Goal: Task Accomplishment & Management: Use online tool/utility

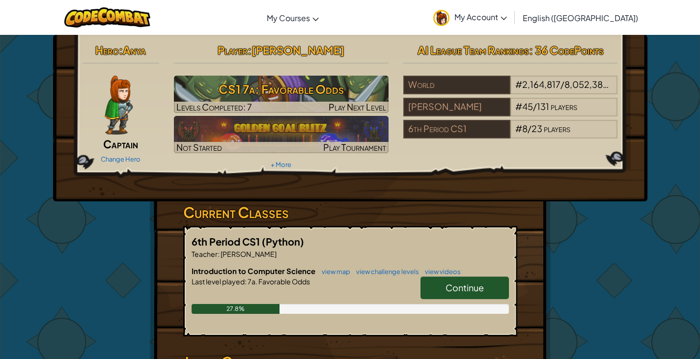
click at [451, 295] on link "Continue" at bounding box center [464, 287] width 88 height 23
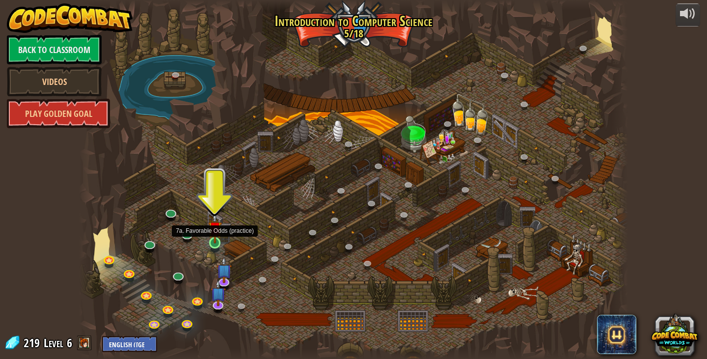
click at [211, 240] on img at bounding box center [215, 228] width 14 height 31
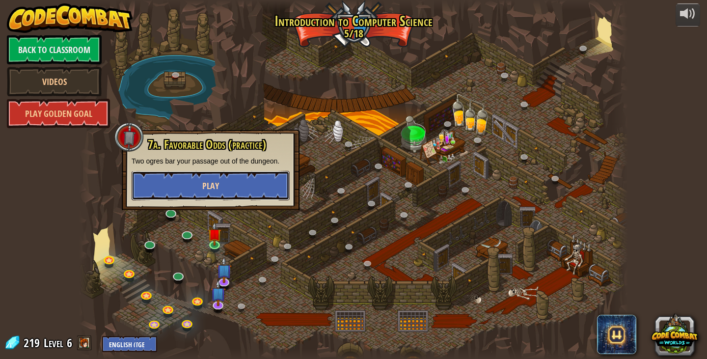
drag, startPoint x: 258, startPoint y: 187, endPoint x: 260, endPoint y: 191, distance: 5.1
click at [260, 191] on button "Play" at bounding box center [211, 185] width 158 height 29
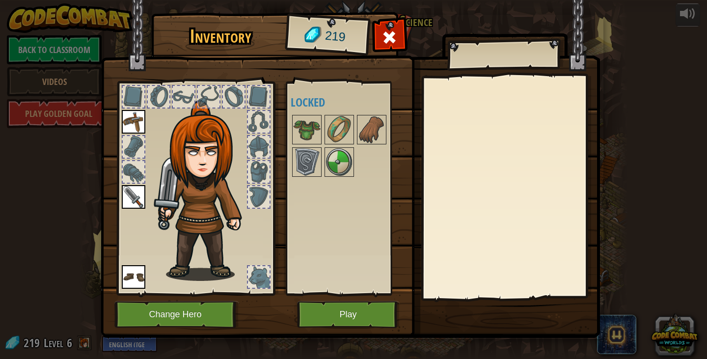
click at [242, 173] on img at bounding box center [207, 190] width 106 height 181
click at [311, 135] on img at bounding box center [306, 129] width 27 height 27
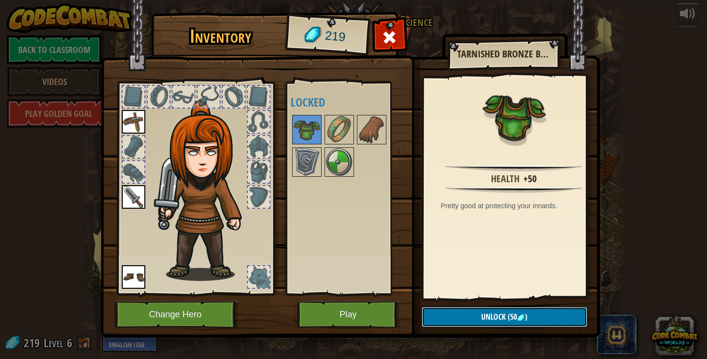
click at [467, 313] on button "Unlock (50 )" at bounding box center [504, 317] width 165 height 20
click at [466, 317] on button "Confirm" at bounding box center [504, 317] width 165 height 20
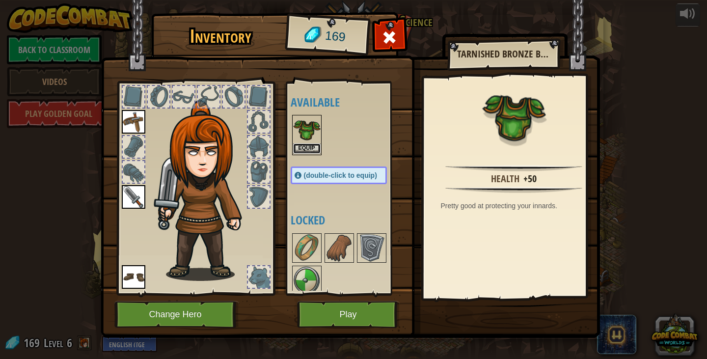
click at [313, 145] on button "Equip" at bounding box center [306, 148] width 27 height 10
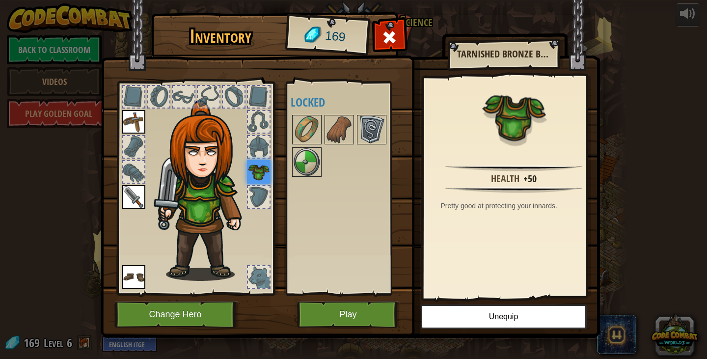
click at [382, 129] on img at bounding box center [371, 129] width 27 height 27
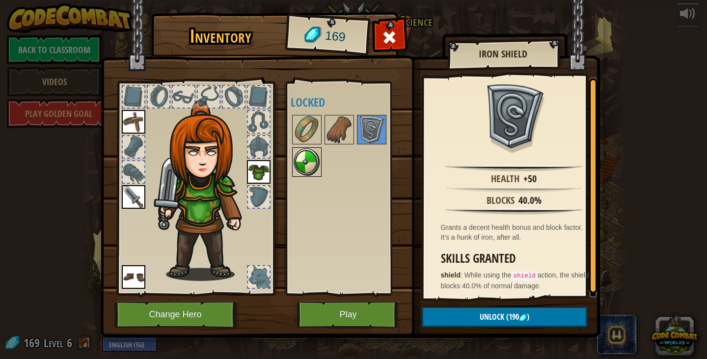
click at [316, 165] on img at bounding box center [306, 161] width 27 height 27
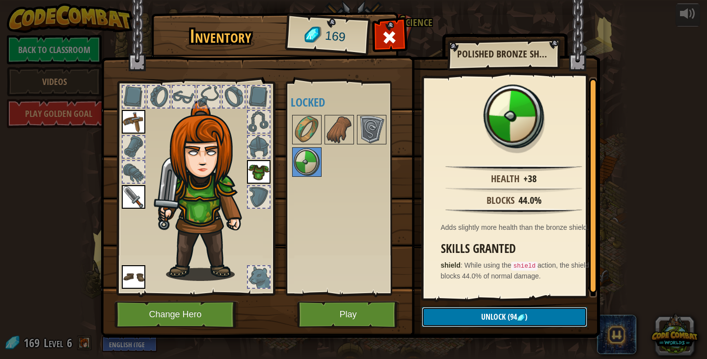
click at [481, 314] on span "Unlock" at bounding box center [493, 316] width 25 height 11
click at [481, 314] on button "Confirm" at bounding box center [504, 317] width 165 height 20
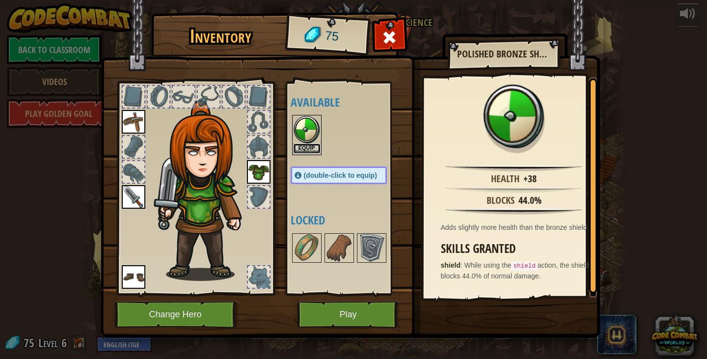
click at [303, 145] on button "Equip" at bounding box center [306, 148] width 27 height 10
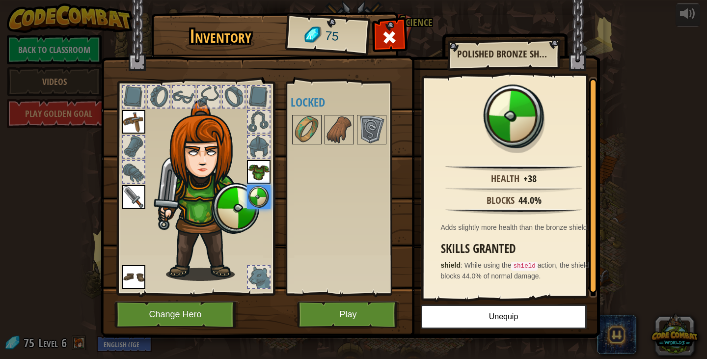
click at [370, 301] on img at bounding box center [350, 159] width 499 height 356
click at [374, 301] on button "Play" at bounding box center [348, 314] width 103 height 27
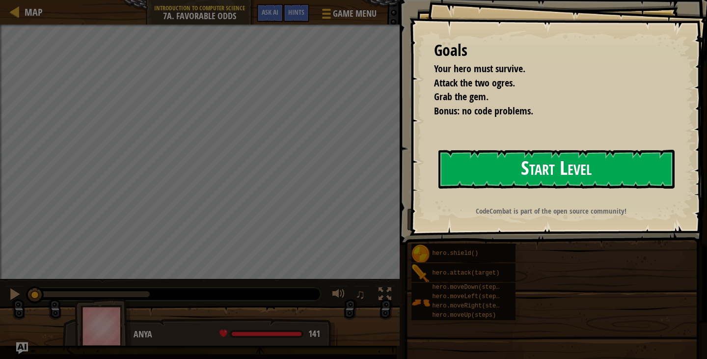
click at [593, 179] on button "Start Level" at bounding box center [556, 169] width 236 height 39
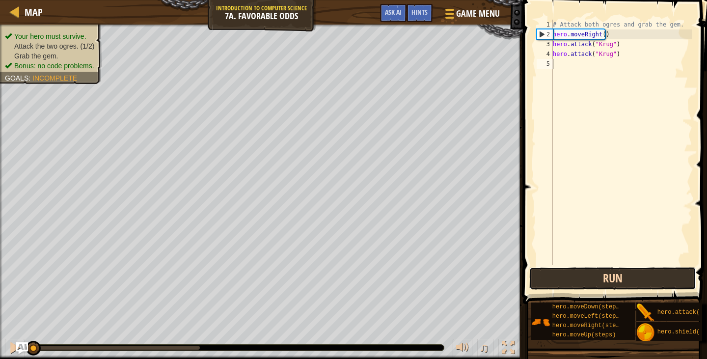
click at [572, 283] on button "Run" at bounding box center [612, 278] width 167 height 23
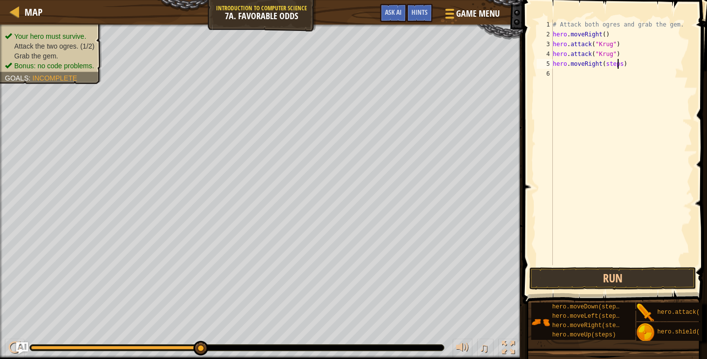
click at [618, 64] on div "# Attack both ogres and grab the gem. hero . moveRight ( ) hero . attack ( "[PE…" at bounding box center [621, 152] width 141 height 265
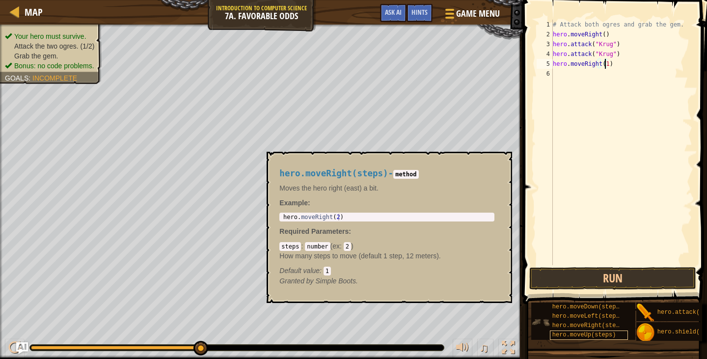
scroll to position [7, 0]
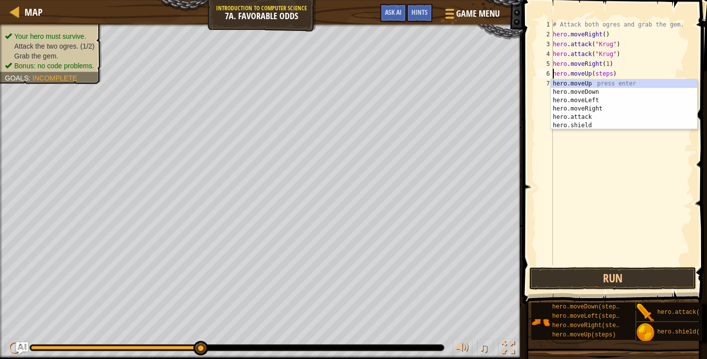
click at [606, 72] on div "# Attack both ogres and grab the gem. hero . moveRight ( ) hero . attack ( "[PE…" at bounding box center [621, 152] width 141 height 265
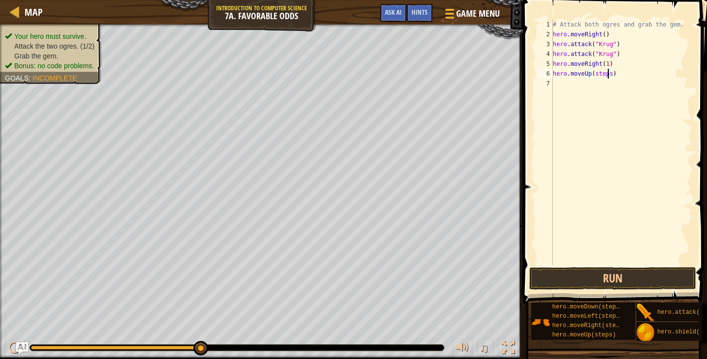
click at [609, 74] on div "# Attack both ogres and grab the gem. hero . moveRight ( ) hero . attack ( "[PE…" at bounding box center [621, 152] width 141 height 265
click at [574, 279] on button "Run" at bounding box center [612, 278] width 167 height 23
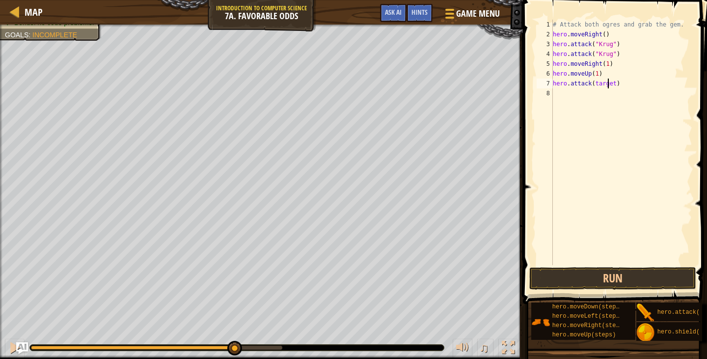
click at [607, 82] on div "# Attack both ogres and grab the gem. hero . moveRight ( ) hero . attack ( "[PE…" at bounding box center [621, 152] width 141 height 265
click at [611, 82] on div "# Attack both ogres and grab the gem. hero . moveRight ( ) hero . attack ( "[PE…" at bounding box center [621, 152] width 141 height 265
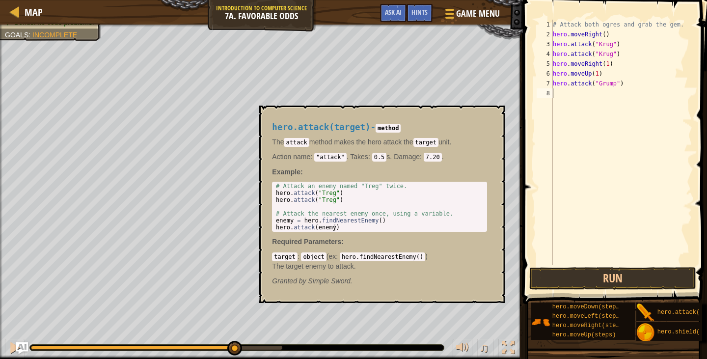
scroll to position [4, 4]
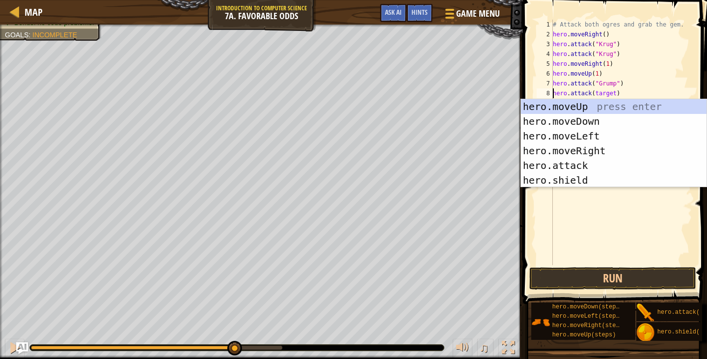
click at [610, 94] on div "# Attack both ogres and grab the gem. hero . moveRight ( ) hero . attack ( "[PE…" at bounding box center [621, 152] width 141 height 265
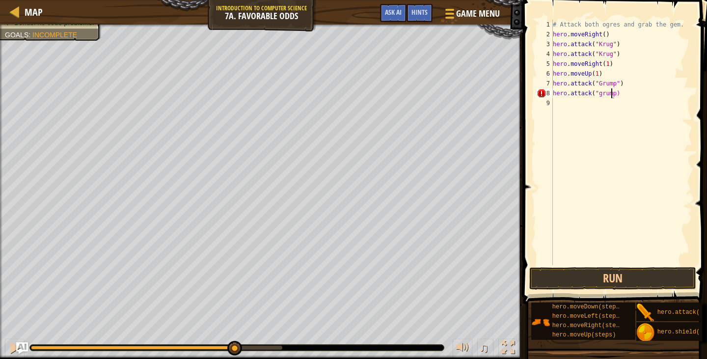
scroll to position [4, 5]
click at [570, 280] on button "Run" at bounding box center [612, 278] width 167 height 23
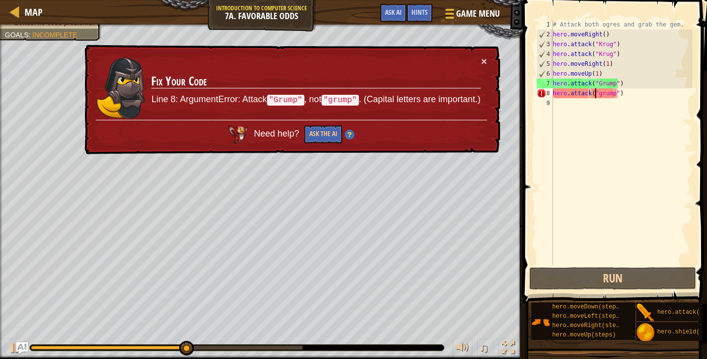
click at [596, 92] on div "# Attack both ogres and grab the gem. hero . moveRight ( ) hero . attack ( "[PE…" at bounding box center [621, 152] width 141 height 265
click at [599, 93] on div "# Attack both ogres and grab the gem. hero . moveRight ( ) hero . attack ( "[PE…" at bounding box center [621, 152] width 141 height 265
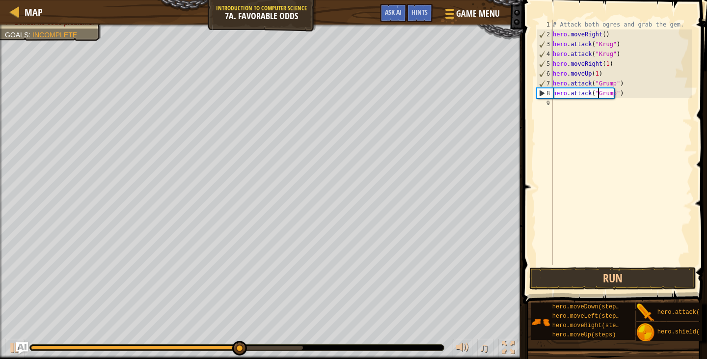
scroll to position [4, 4]
click at [657, 282] on button "Run" at bounding box center [612, 278] width 167 height 23
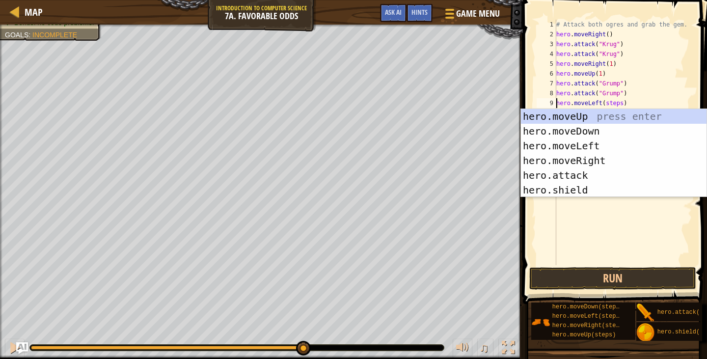
click at [618, 105] on div "# Attack both ogres and grab the gem. hero . moveRight ( ) hero . attack ( "[PE…" at bounding box center [623, 152] width 138 height 265
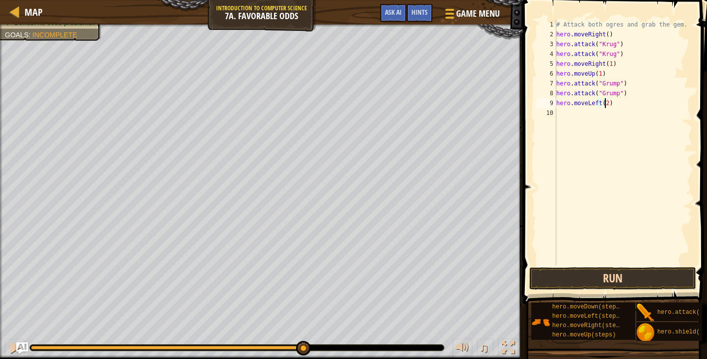
type textarea "hero.moveLeft(2)"
drag, startPoint x: 600, startPoint y: 275, endPoint x: 590, endPoint y: 278, distance: 9.8
click at [597, 277] on button "Run" at bounding box center [612, 278] width 167 height 23
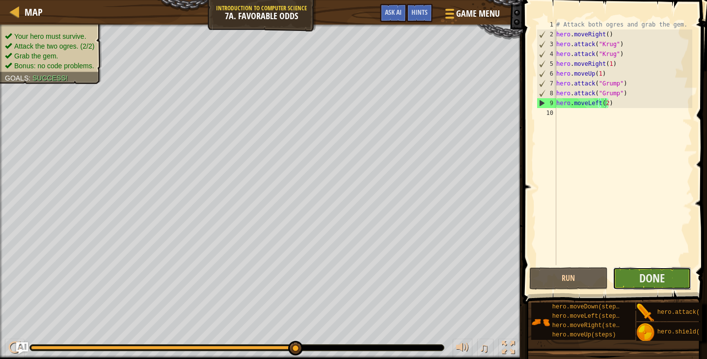
click at [668, 277] on button "Done" at bounding box center [652, 278] width 79 height 23
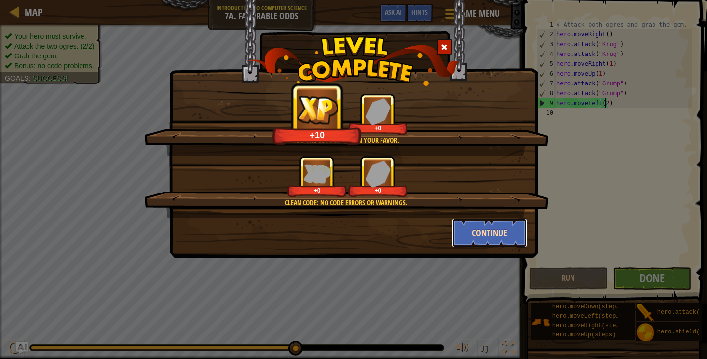
click at [495, 221] on button "Continue" at bounding box center [490, 232] width 76 height 29
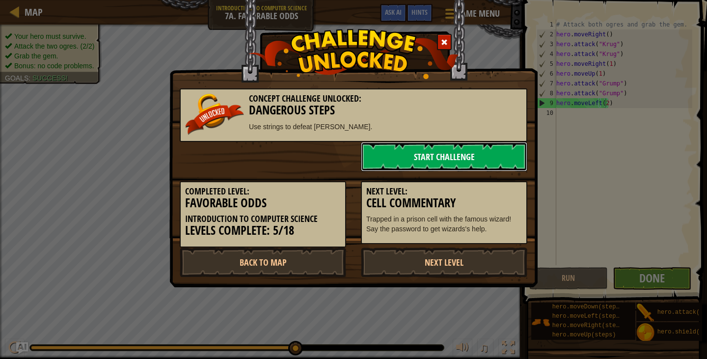
click at [476, 149] on link "Start Challenge" at bounding box center [444, 156] width 166 height 29
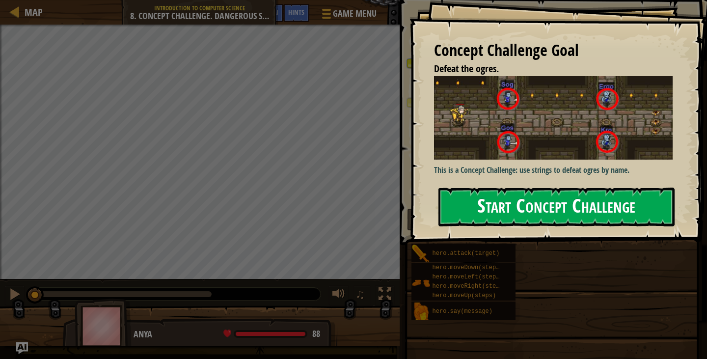
click at [532, 188] on button "Start Concept Challenge" at bounding box center [556, 207] width 236 height 39
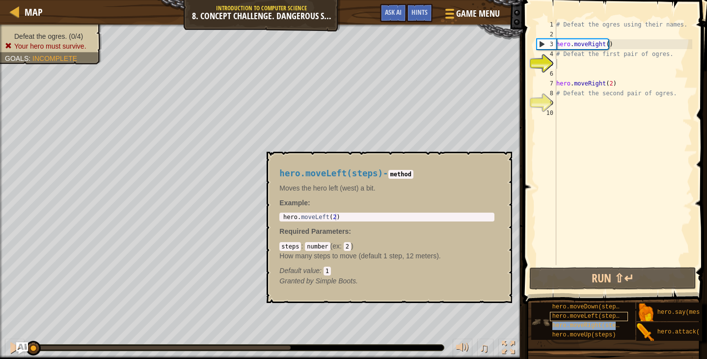
scroll to position [7, 0]
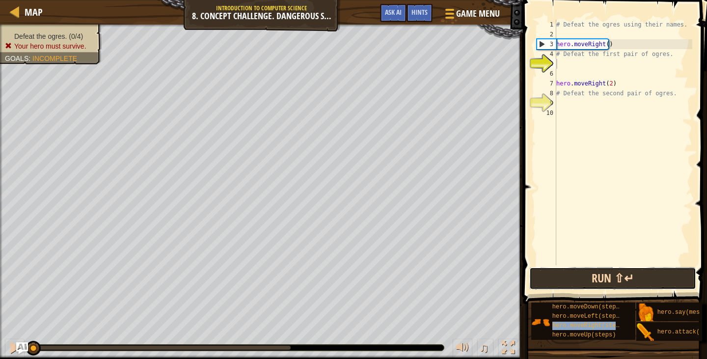
click at [600, 271] on button "Run ⇧↵" at bounding box center [612, 278] width 167 height 23
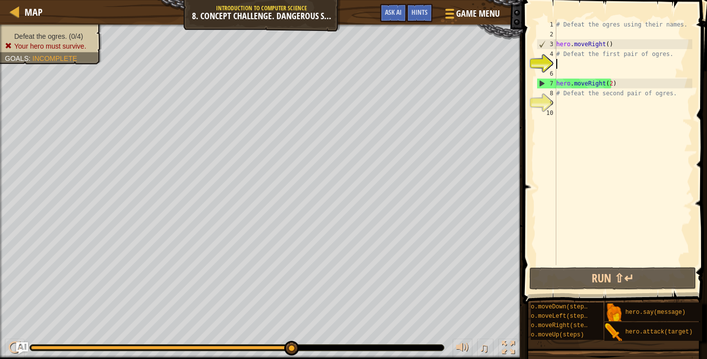
scroll to position [7, 48]
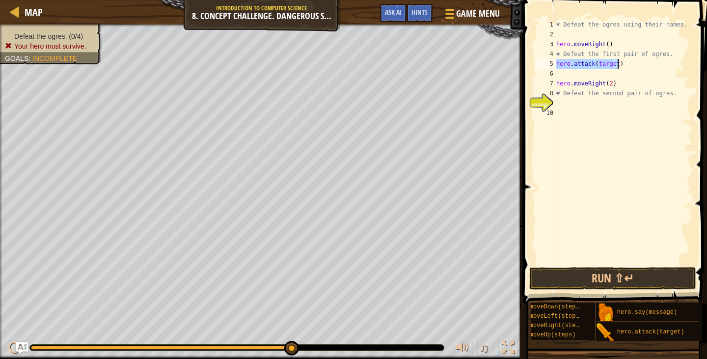
click at [615, 67] on div "# Defeat the ogres using their names. hero . moveRight ( ) # Defeat the first p…" at bounding box center [623, 143] width 138 height 246
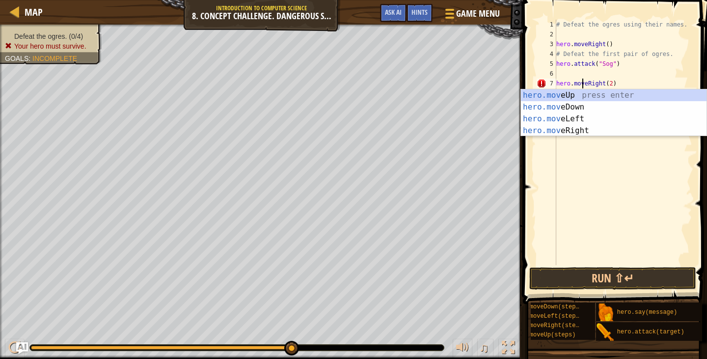
scroll to position [4, 4]
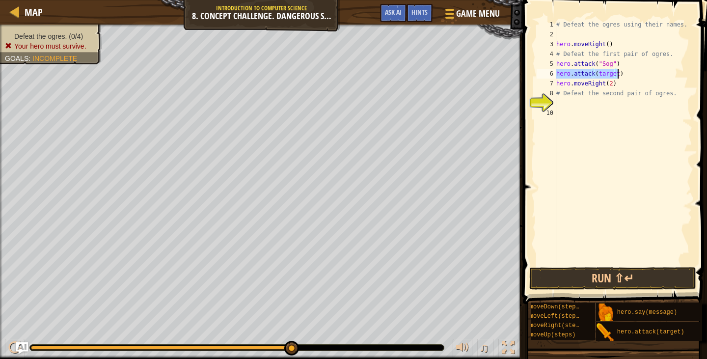
click at [611, 74] on div "# Defeat the ogres using their names. hero . moveRight ( ) # Defeat the first p…" at bounding box center [623, 143] width 138 height 246
click at [614, 73] on div "# Defeat the ogres using their names. hero . moveRight ( ) # Defeat the first p…" at bounding box center [623, 152] width 138 height 265
type textarea "hero.attack("Gos")"
click at [562, 276] on button "Run ⇧↵" at bounding box center [612, 278] width 167 height 23
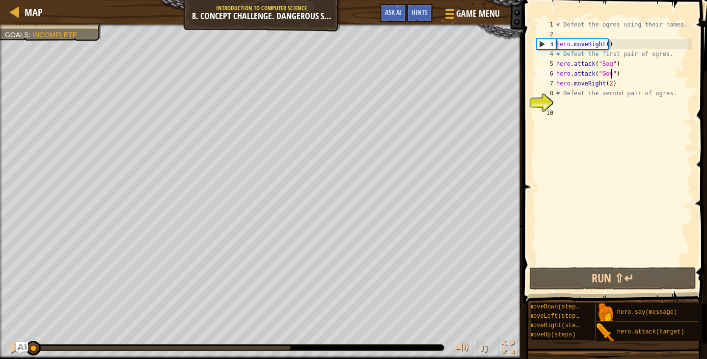
drag, startPoint x: 191, startPoint y: 350, endPoint x: 0, endPoint y: 317, distance: 193.7
click at [0, 317] on div "Defeat the ogres. (0/4) Your hero must survive. Goals : Incomplete ♫ Anya 88 x:…" at bounding box center [353, 192] width 707 height 334
click at [681, 101] on div "# Defeat the ogres using their names. hero . moveRight ( ) # Defeat the first p…" at bounding box center [623, 152] width 138 height 265
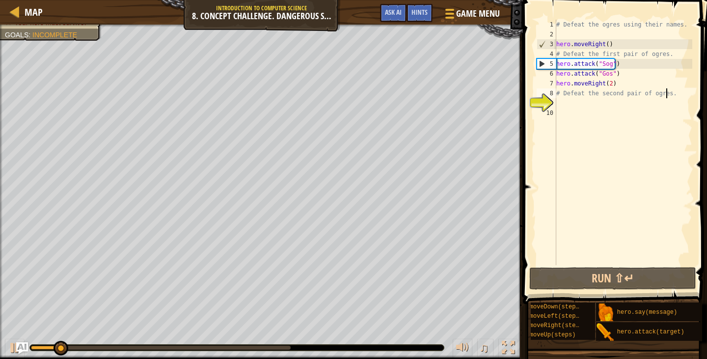
click at [680, 96] on div "# Defeat the ogres using their names. hero . moveRight ( ) # Defeat the first p…" at bounding box center [623, 152] width 138 height 265
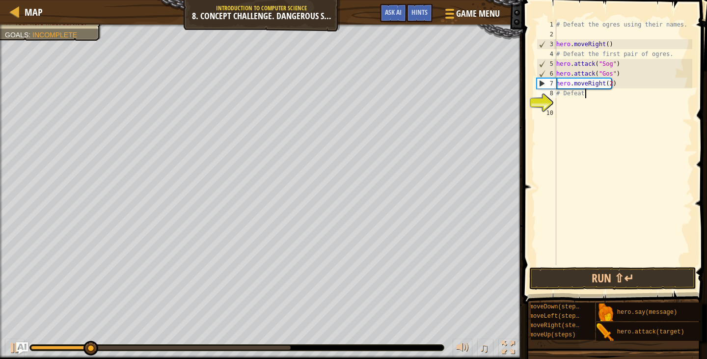
type textarea "#"
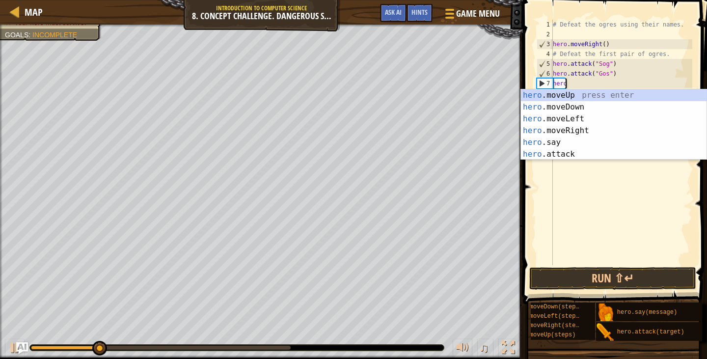
type textarea "h"
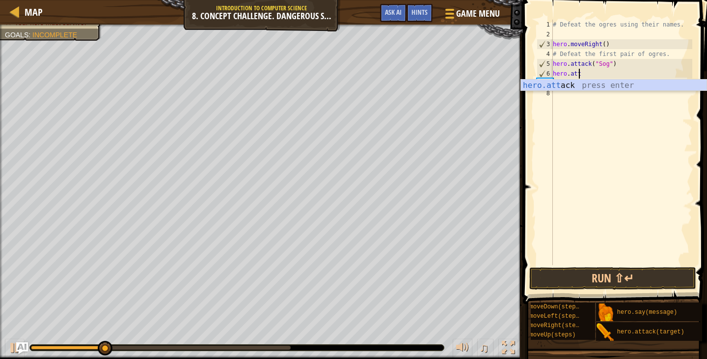
type textarea "h"
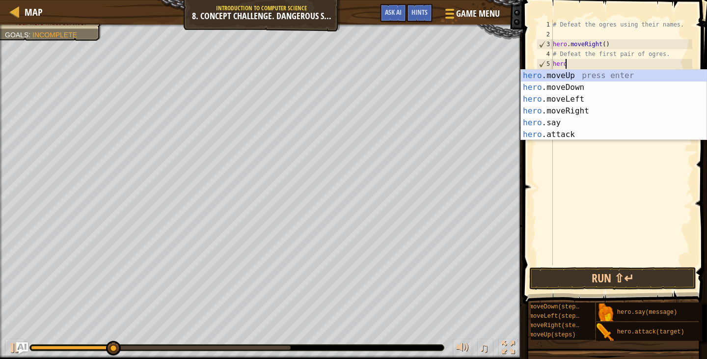
type textarea "h"
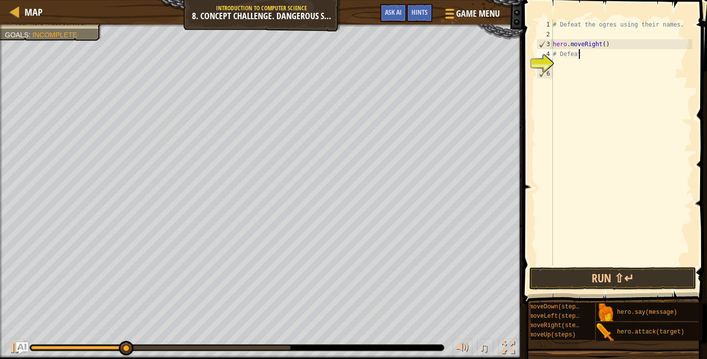
type textarea "#"
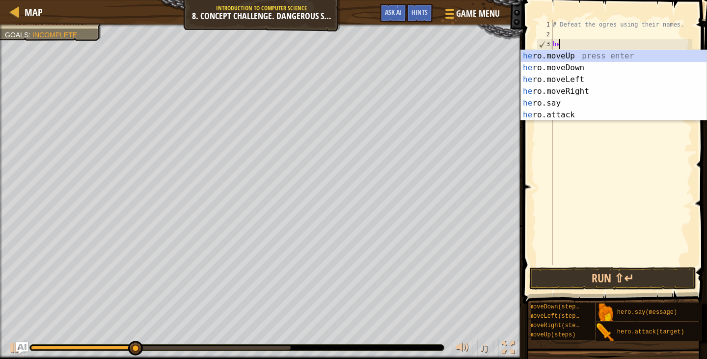
type textarea "h"
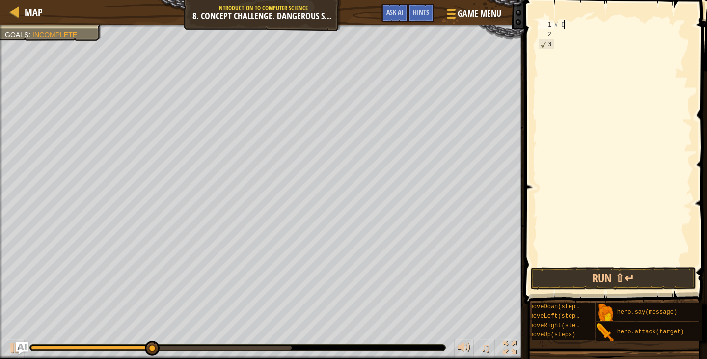
type textarea "#"
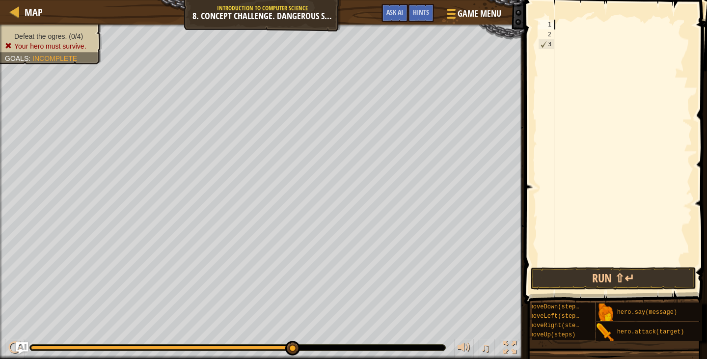
drag, startPoint x: 159, startPoint y: 342, endPoint x: 314, endPoint y: 353, distance: 155.1
click at [314, 353] on div "♫" at bounding box center [262, 344] width 524 height 29
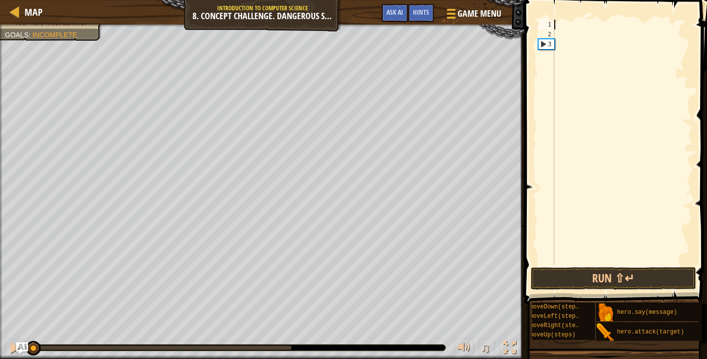
drag, startPoint x: 290, startPoint y: 346, endPoint x: 4, endPoint y: 331, distance: 286.6
click at [4, 331] on div "♫" at bounding box center [262, 344] width 524 height 29
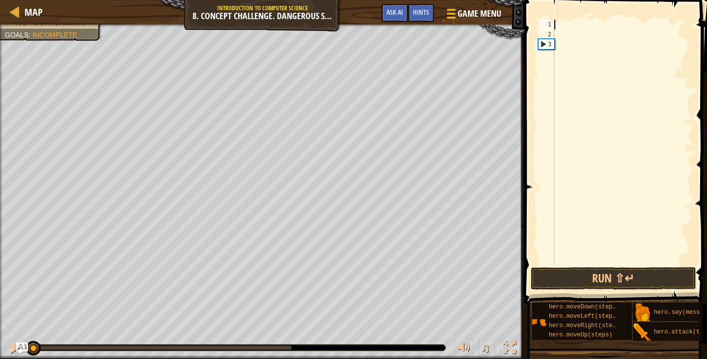
scroll to position [7, 0]
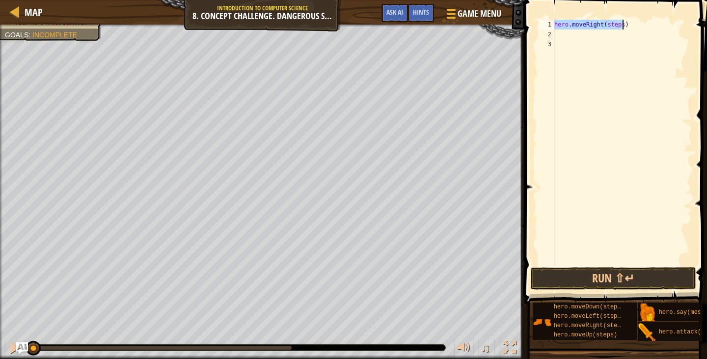
click at [620, 20] on div "hero . moveRight ( steps )" at bounding box center [622, 143] width 140 height 246
click at [612, 35] on div "hero . moveRight ( 1 ) hero . attack ( target )" at bounding box center [622, 143] width 140 height 246
click at [611, 42] on div "hero . moveRight ( 1 ) hero . attack ( "Sog" ) hero . attack ( target )" at bounding box center [622, 152] width 140 height 265
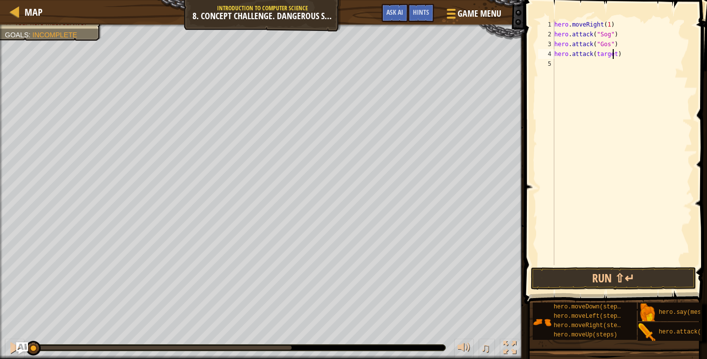
click at [612, 55] on div "hero . moveRight ( 1 ) hero . attack ( "Sog" ) hero . attack ( "Gos" ) hero . a…" at bounding box center [622, 152] width 140 height 265
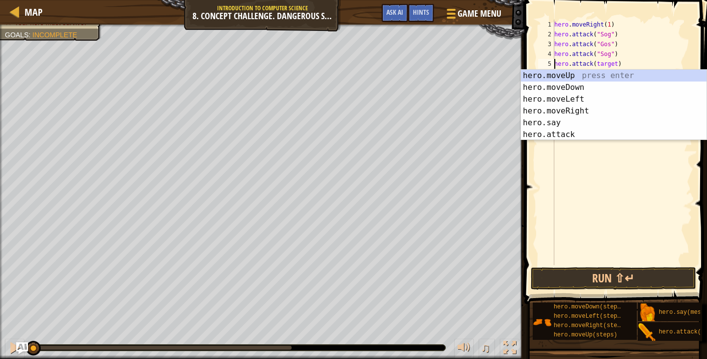
click at [612, 61] on div "hero . moveRight ( 1 ) hero . attack ( "Sog" ) hero . attack ( "Gos" ) hero . a…" at bounding box center [622, 152] width 140 height 265
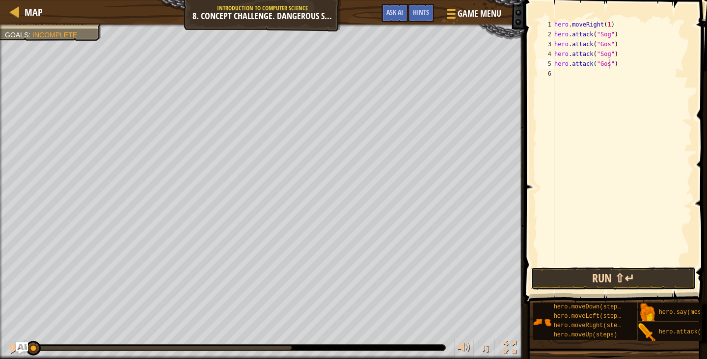
click at [619, 274] on button "Run ⇧↵" at bounding box center [613, 278] width 165 height 23
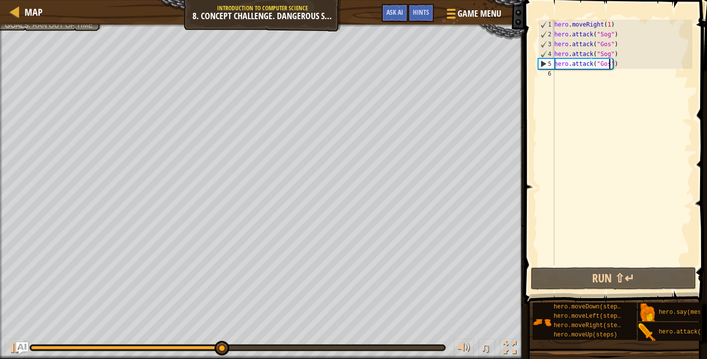
scroll to position [0, 0]
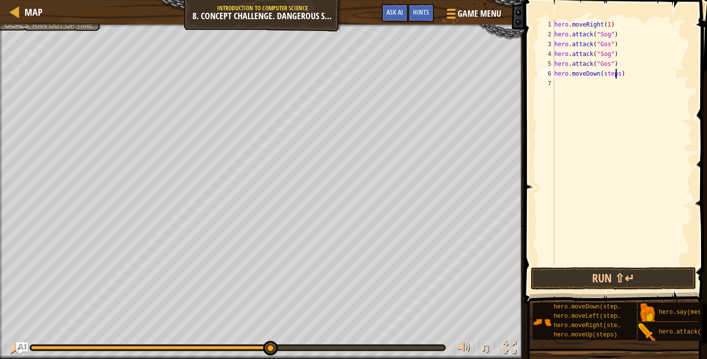
click at [615, 74] on div "hero . moveRight ( 1 ) hero . attack ( "Sog" ) hero . attack ( "Gos" ) hero . a…" at bounding box center [622, 152] width 140 height 265
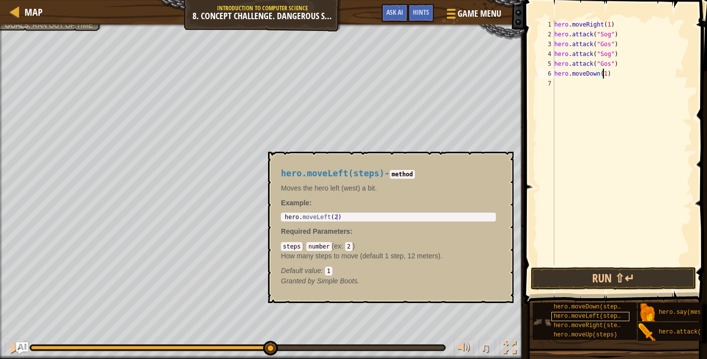
scroll to position [7, 0]
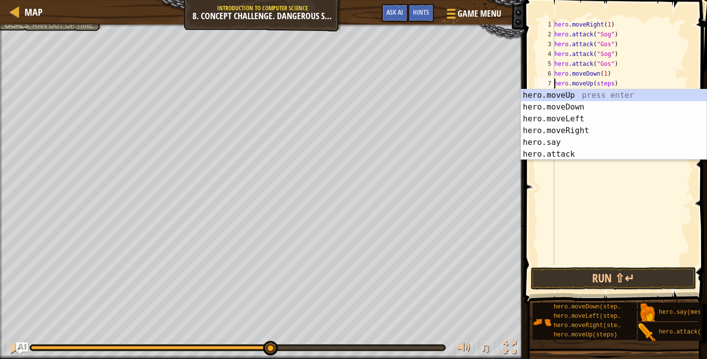
click at [611, 82] on div "hero . moveRight ( 1 ) hero . attack ( "Sog" ) hero . attack ( "Gos" ) hero . a…" at bounding box center [622, 152] width 140 height 265
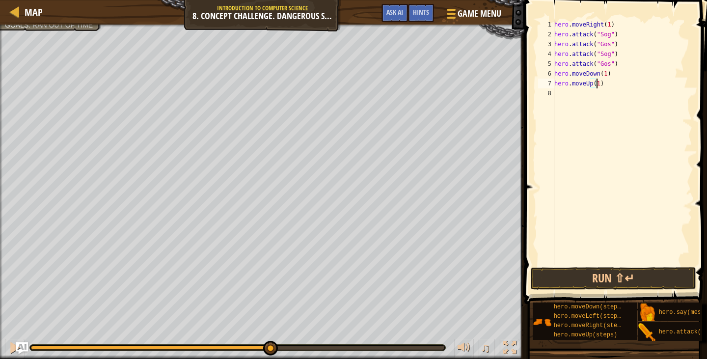
scroll to position [4, 3]
click at [545, 278] on button "Run ⇧↵" at bounding box center [613, 278] width 165 height 23
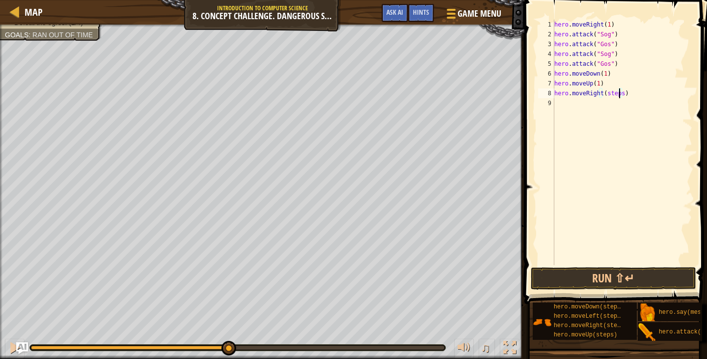
click at [618, 92] on div "hero . moveRight ( 1 ) hero . attack ( "Sog" ) hero . attack ( "Gos" ) hero . a…" at bounding box center [622, 152] width 140 height 265
type textarea "hero.moveRight(1)"
click at [550, 279] on button "Run ⇧↵" at bounding box center [613, 278] width 165 height 23
